Goal: Task Accomplishment & Management: Use online tool/utility

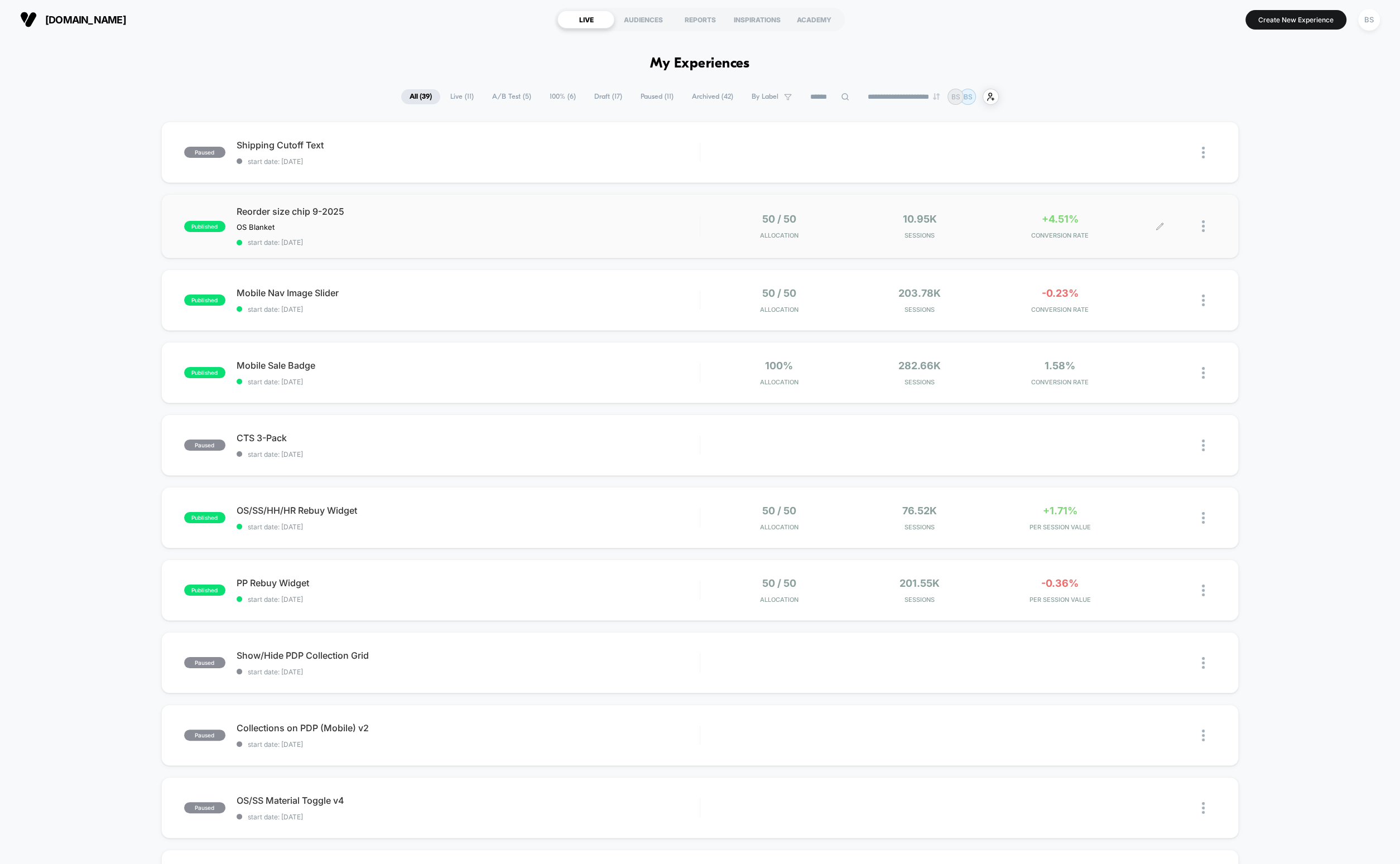
click at [1137, 234] on div at bounding box center [1147, 226] width 27 height 26
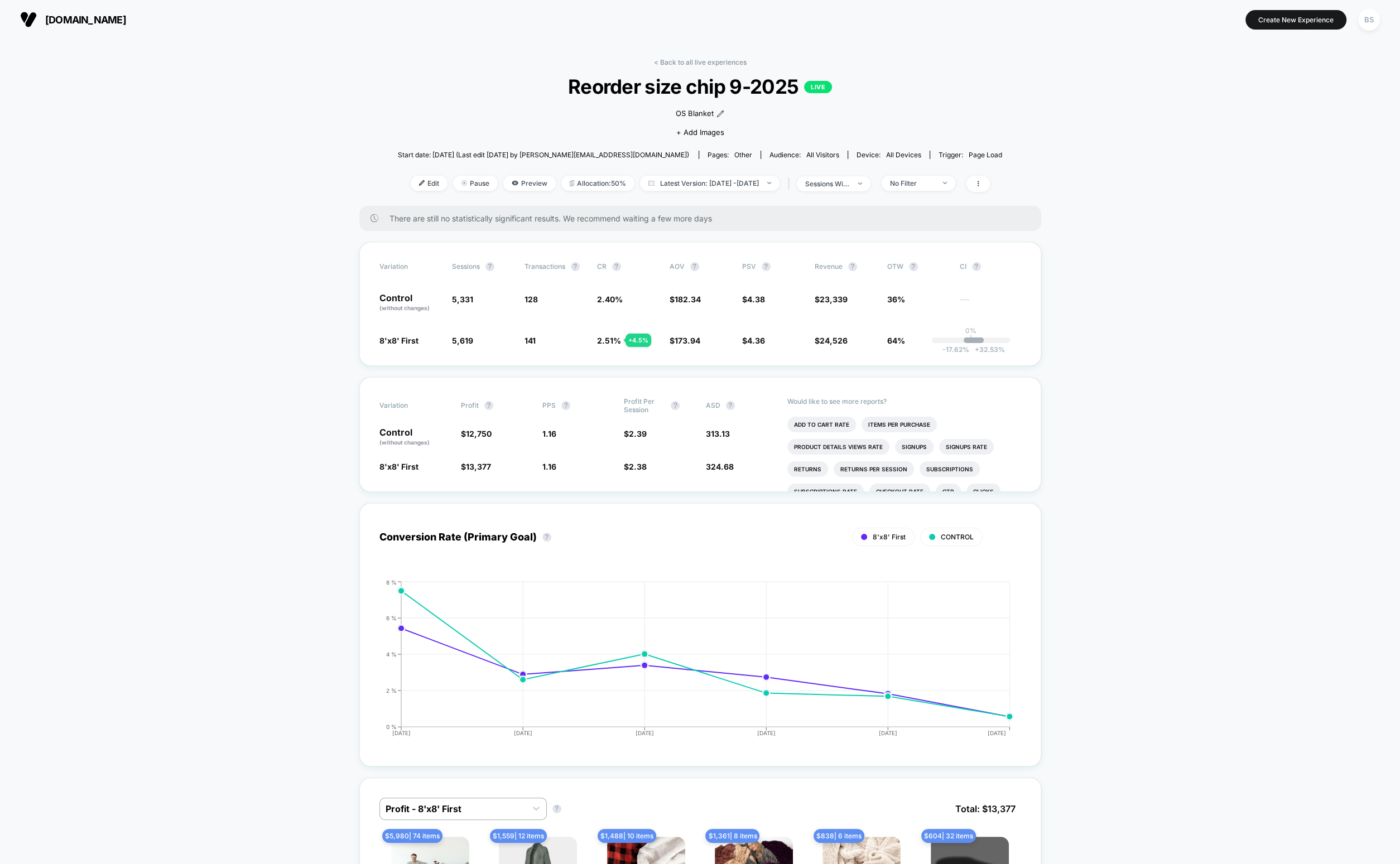
click at [692, 68] on div "< Back to all live experiences Reorder size chip 9-2025 LIVE OS Blanket Click t…" at bounding box center [700, 132] width 605 height 148
click at [693, 61] on link "< Back to all live experiences" at bounding box center [700, 61] width 92 height 8
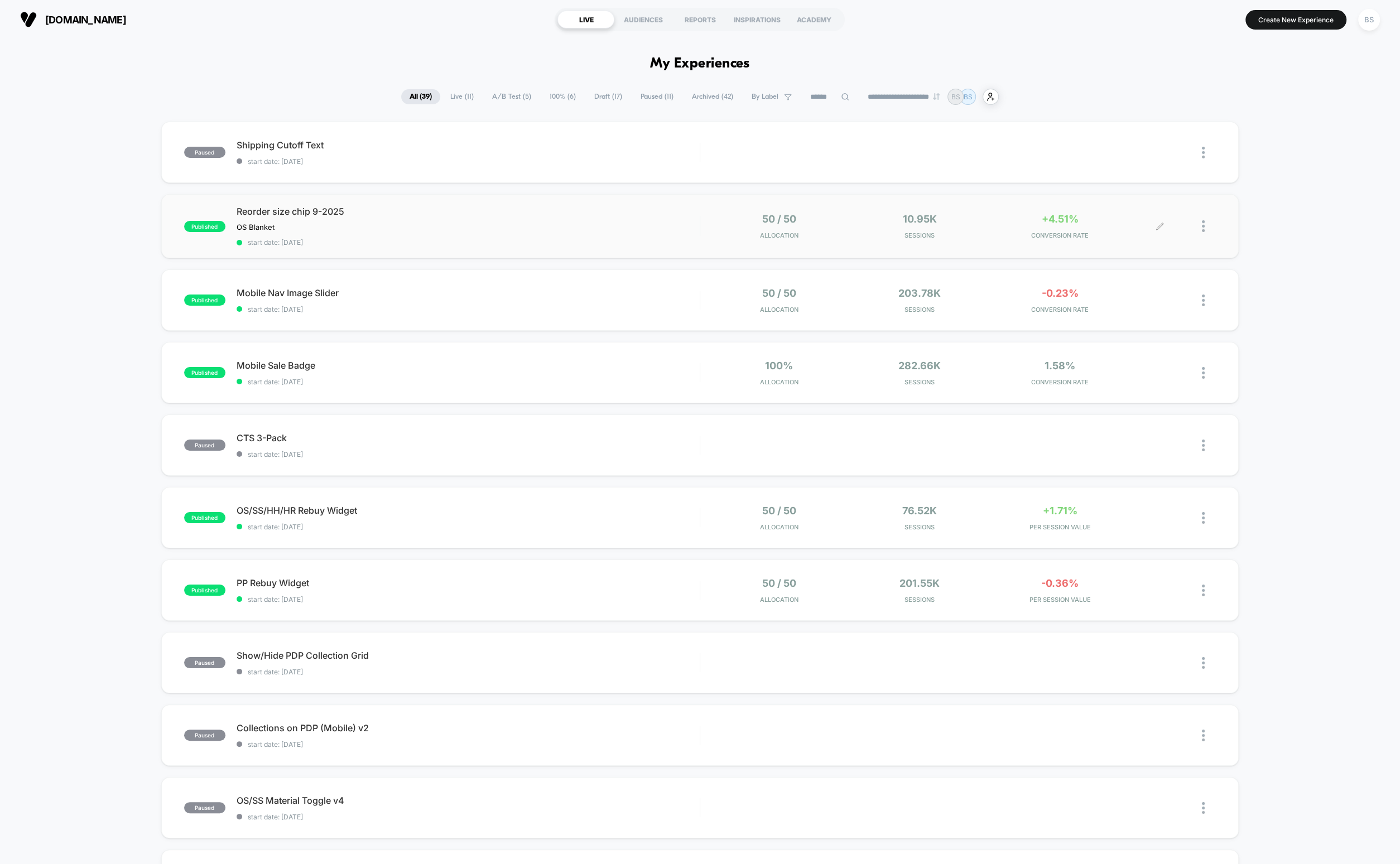
click at [1020, 221] on div "+4.51% CONVERSION RATE" at bounding box center [1059, 226] width 135 height 26
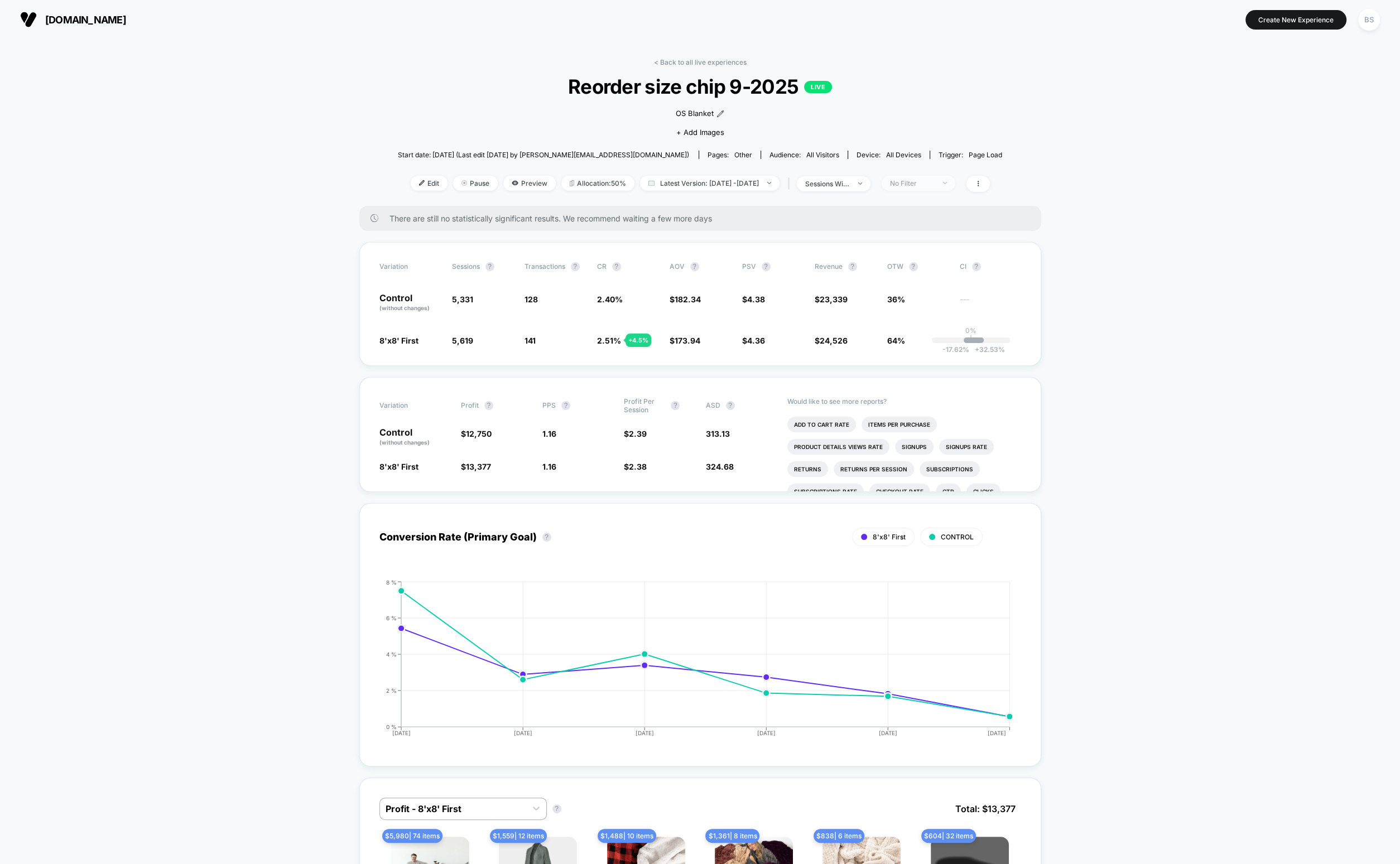
click at [921, 180] on div "No Filter" at bounding box center [912, 183] width 44 height 8
click at [919, 289] on span "New Visitors" at bounding box center [925, 292] width 46 height 9
click at [931, 348] on button "Save" at bounding box center [935, 345] width 102 height 18
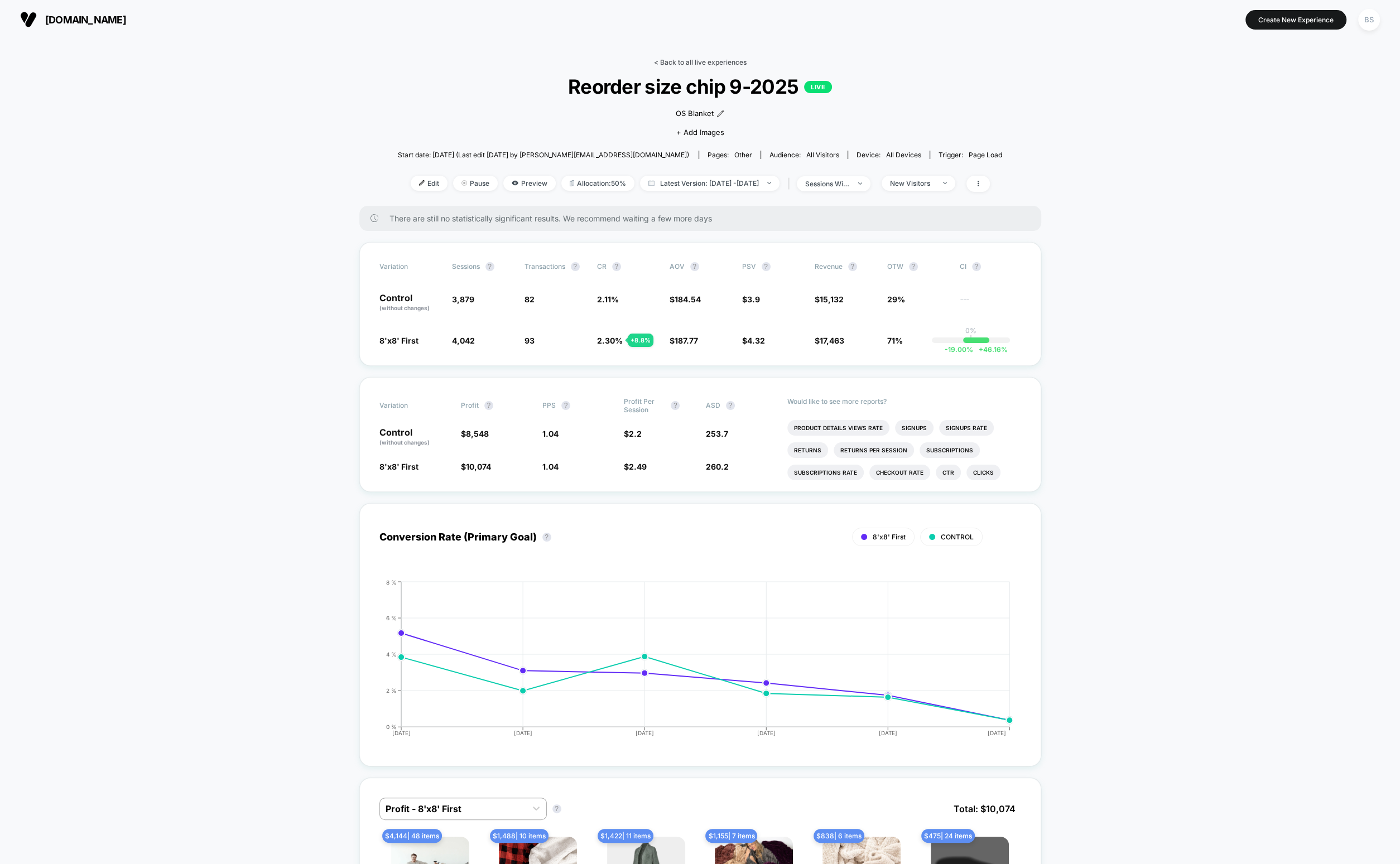
click at [695, 61] on link "< Back to all live experiences" at bounding box center [700, 61] width 92 height 8
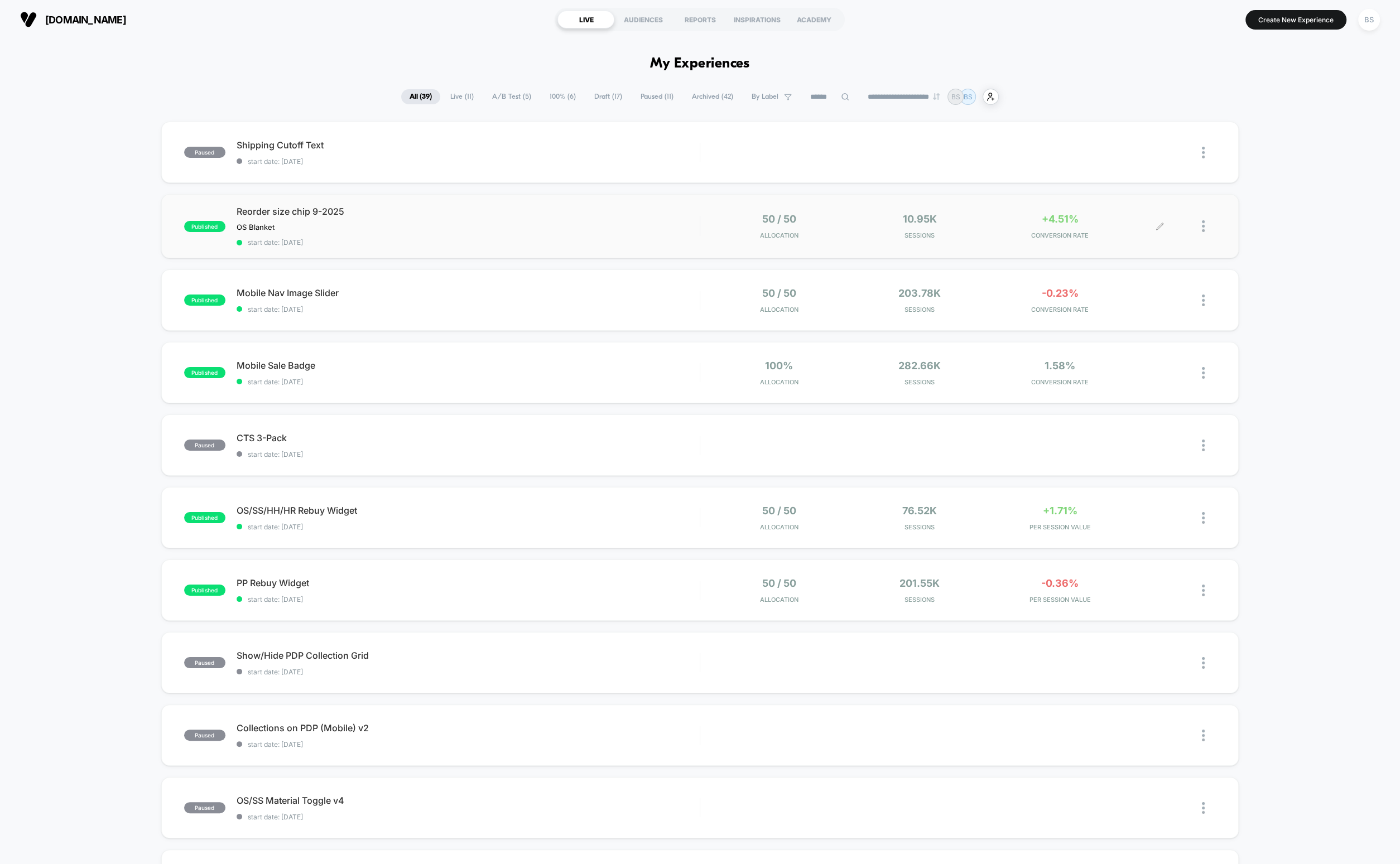
click at [863, 229] on div "10.95k Sessions" at bounding box center [919, 226] width 135 height 26
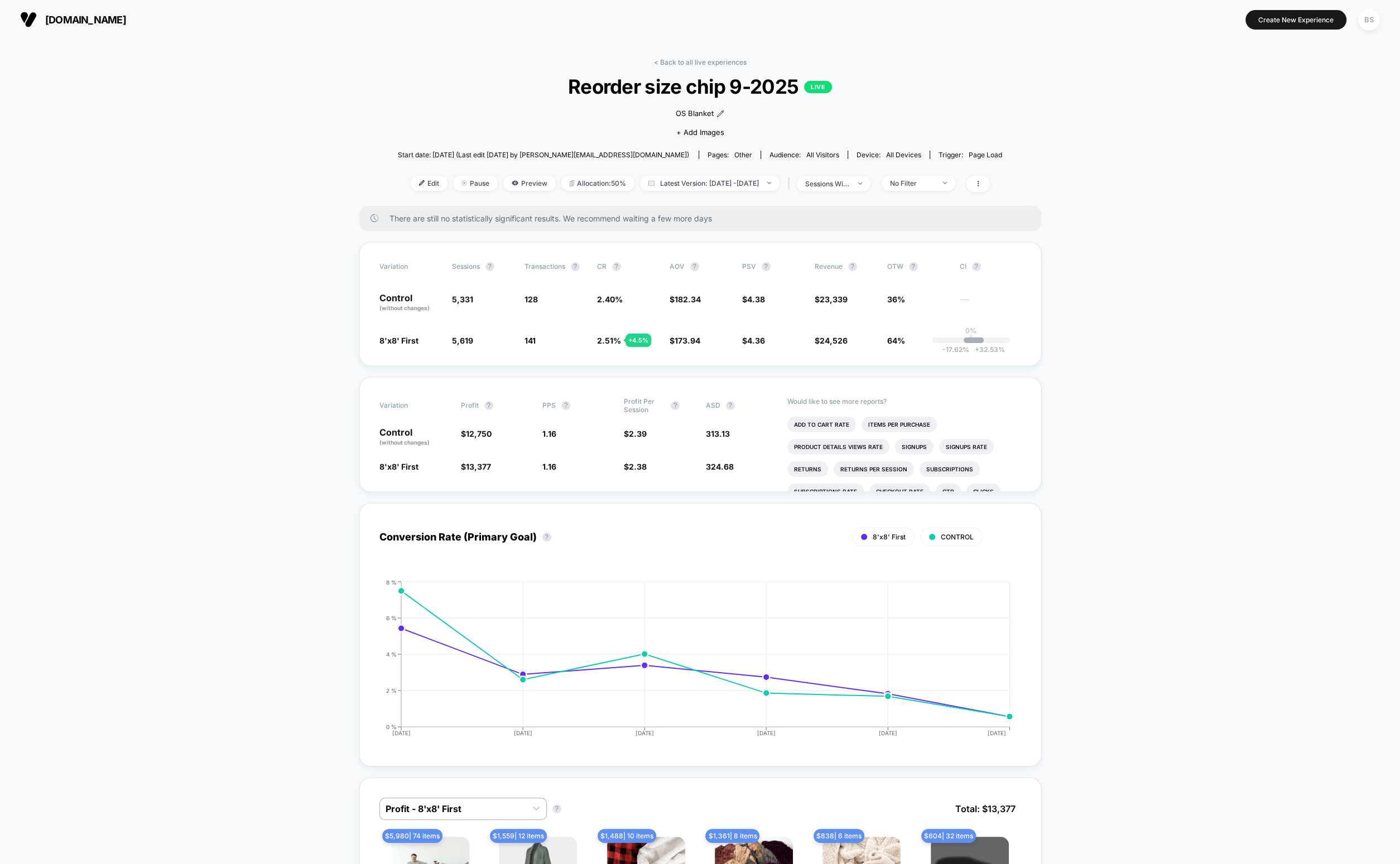
click at [942, 174] on div "< Back to all live experiences Reorder size chip 9-2025 LIVE OS Blanket Click t…" at bounding box center [700, 132] width 605 height 148
click at [935, 186] on div "No Filter" at bounding box center [912, 183] width 44 height 8
click at [922, 294] on span "New Visitors" at bounding box center [925, 292] width 46 height 9
click at [923, 353] on button "Save" at bounding box center [935, 345] width 102 height 18
click at [681, 62] on link "< Back to all live experiences" at bounding box center [700, 61] width 92 height 8
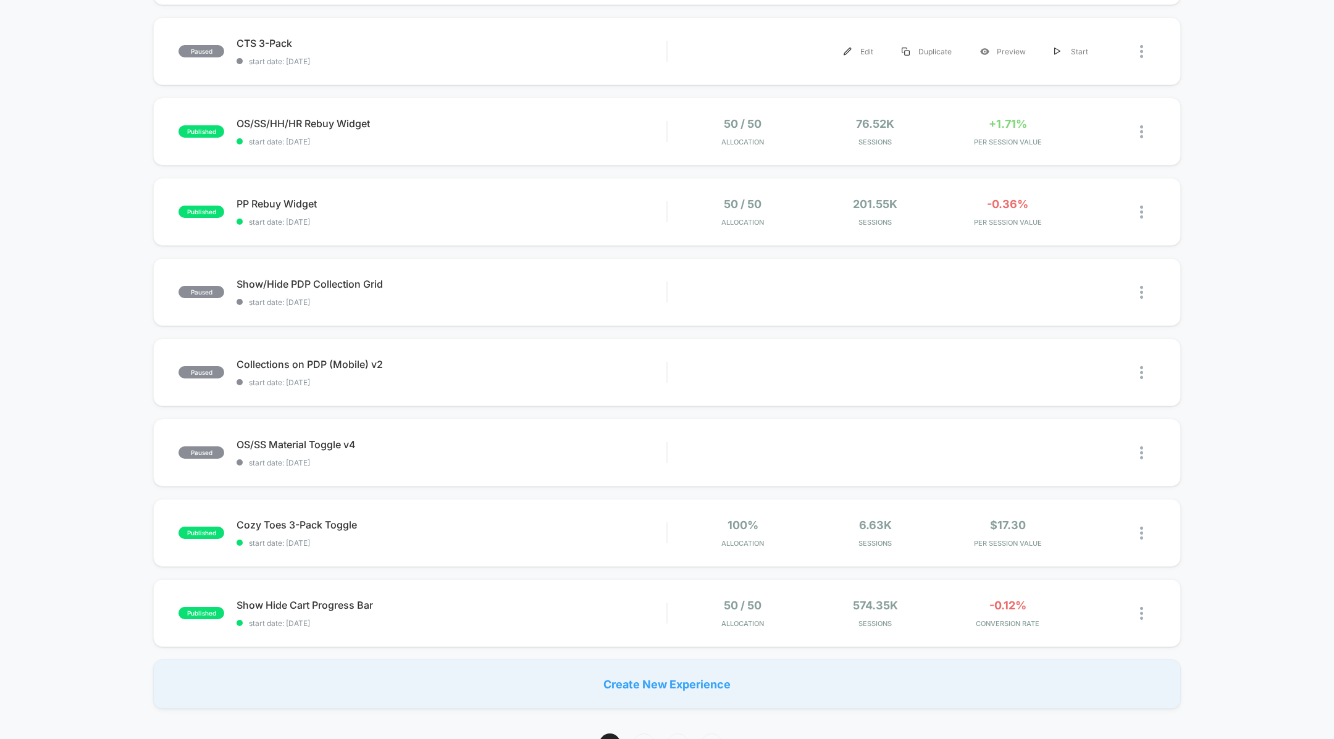
scroll to position [576, 0]
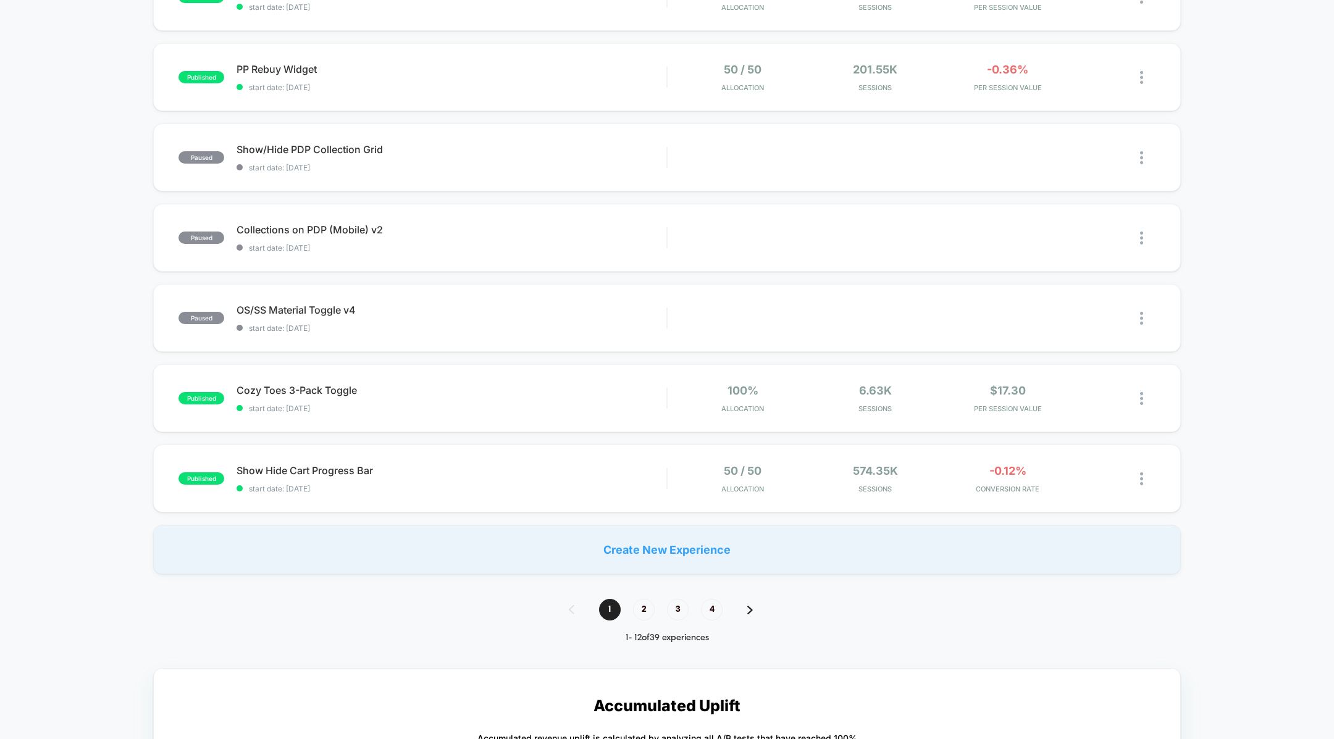
click at [641, 596] on div "**********" at bounding box center [667, 739] width 1334 height 2434
click at [641, 599] on span "2" at bounding box center [644, 610] width 22 height 22
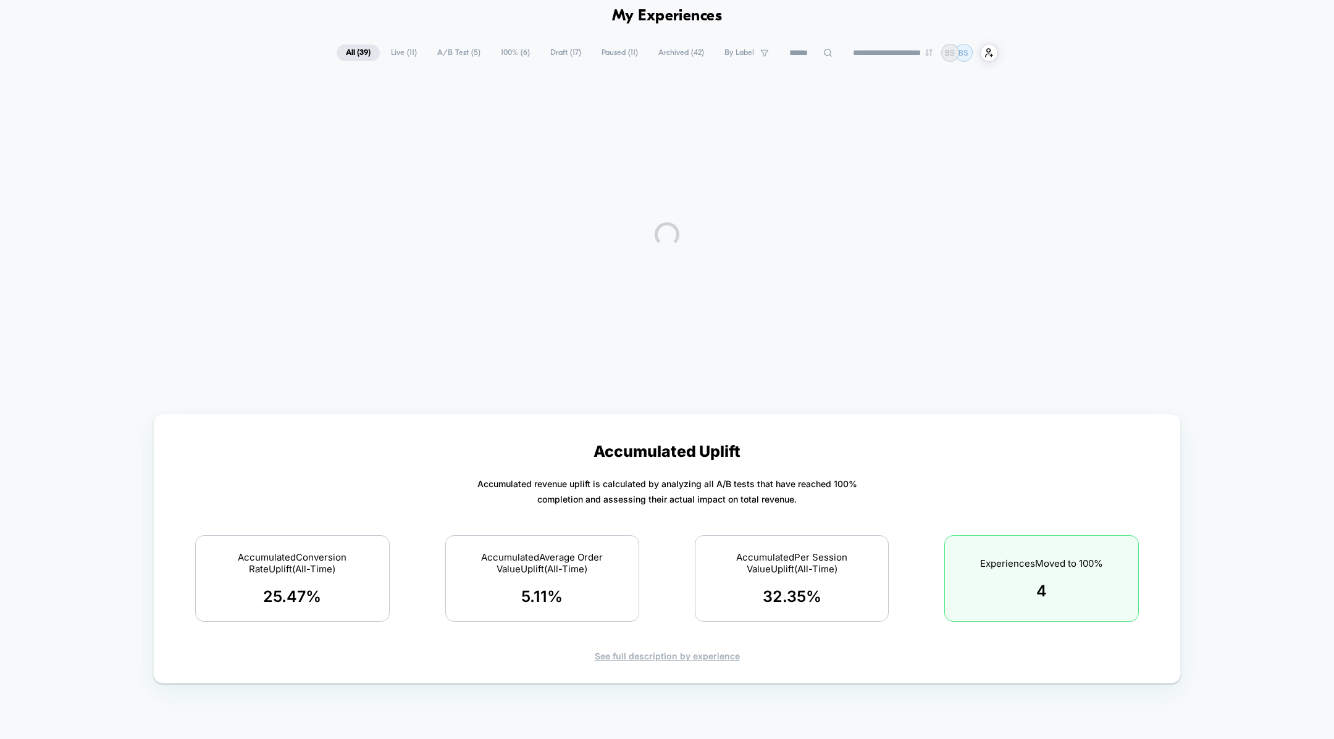
scroll to position [0, 0]
